Goal: Task Accomplishment & Management: Use online tool/utility

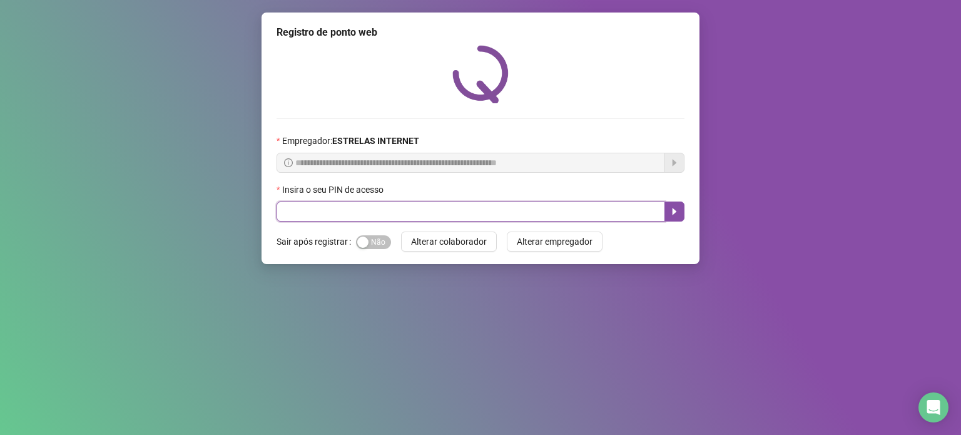
click at [437, 210] on input "text" at bounding box center [470, 211] width 388 height 20
type input "*****"
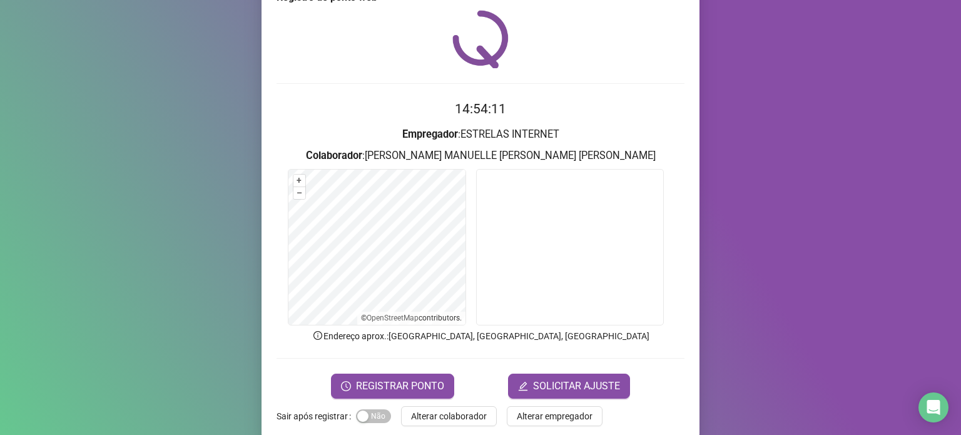
scroll to position [53, 0]
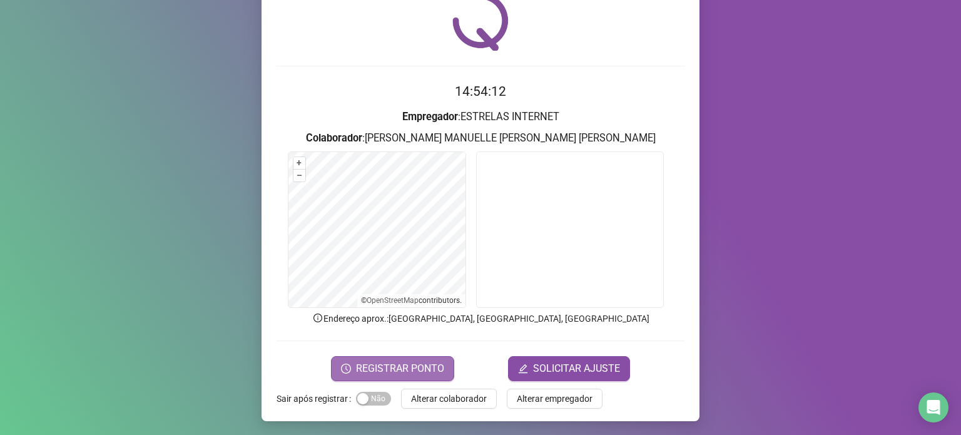
click at [406, 373] on span "REGISTRAR PONTO" at bounding box center [400, 368] width 88 height 15
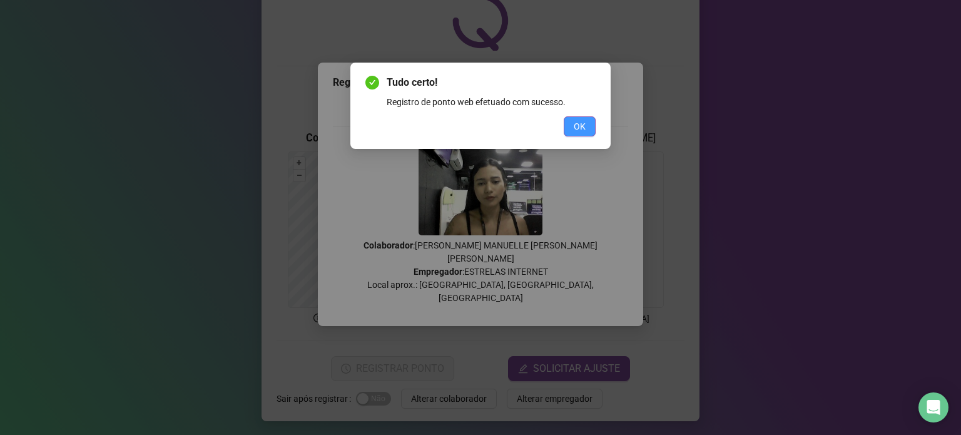
click at [570, 127] on button "OK" at bounding box center [580, 126] width 32 height 20
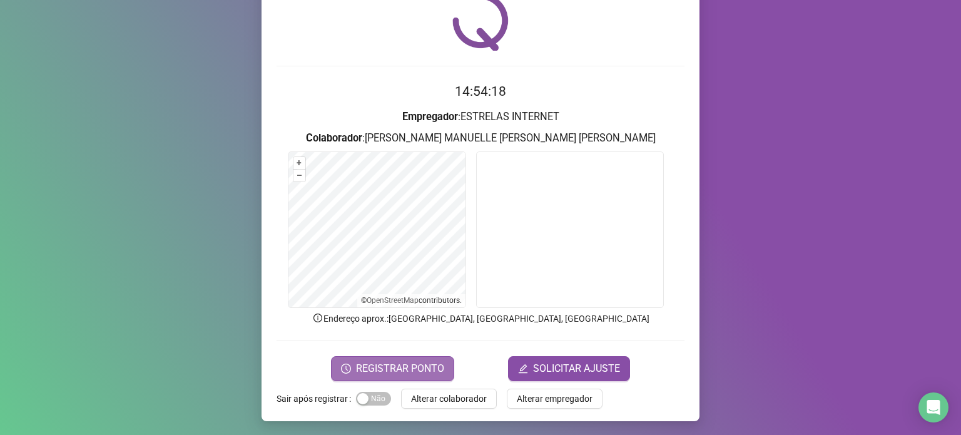
click at [438, 363] on button "REGISTRAR PONTO" at bounding box center [392, 368] width 123 height 25
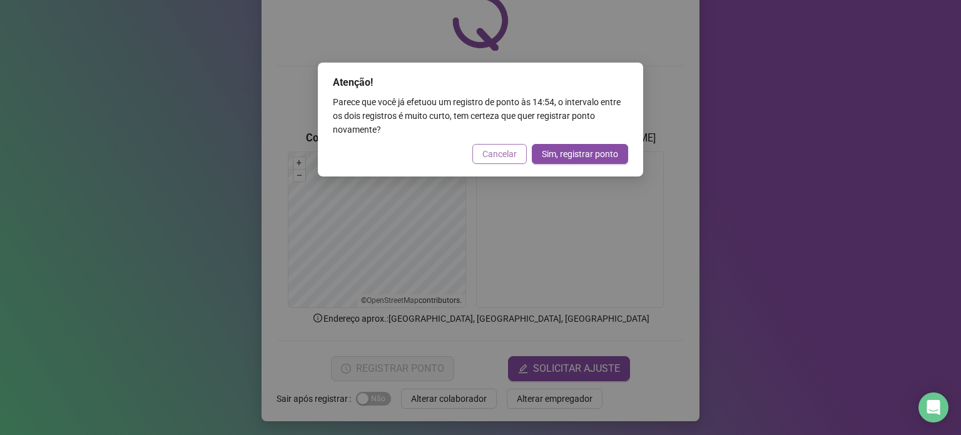
click at [493, 158] on span "Cancelar" at bounding box center [499, 154] width 34 height 14
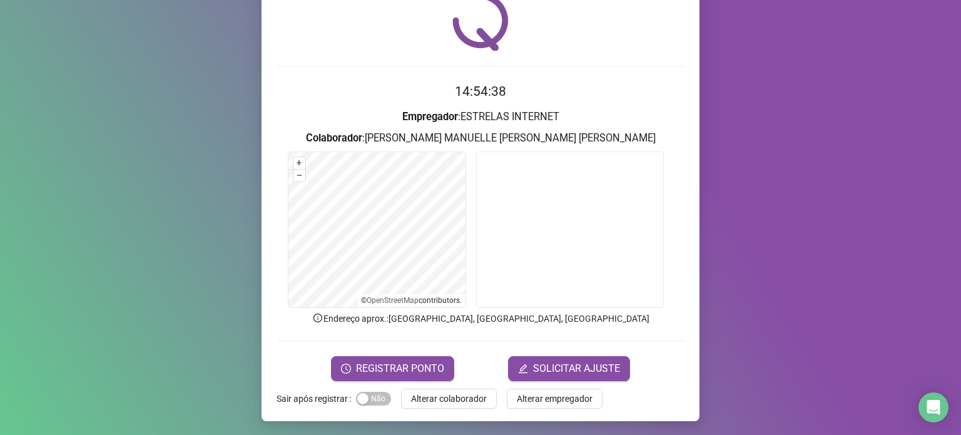
click at [836, 127] on div "Registro [PERSON_NAME] web 14:54:38 Empregador : ESTRELAS INTERNET Colaborador …" at bounding box center [480, 217] width 961 height 435
